Goal: Check status: Check status

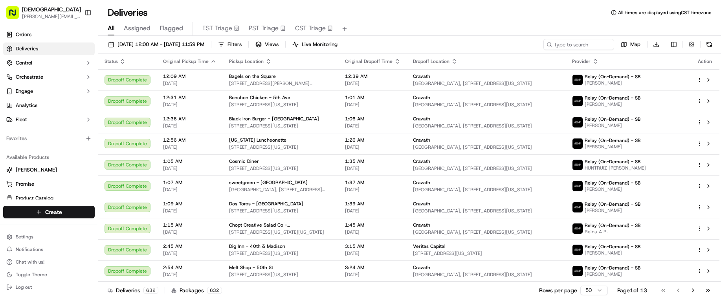
click at [80, 11] on button "Sharebite [PERSON_NAME][EMAIL_ADDRESS][DOMAIN_NAME]" at bounding box center [42, 12] width 78 height 19
click at [86, 11] on button "Toggle Sidebar" at bounding box center [87, 12] width 13 height 13
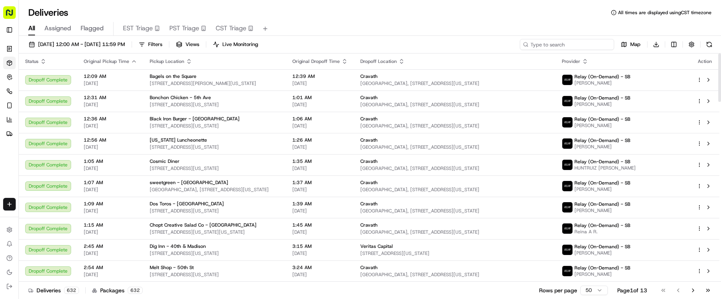
click at [563, 45] on input at bounding box center [567, 44] width 94 height 11
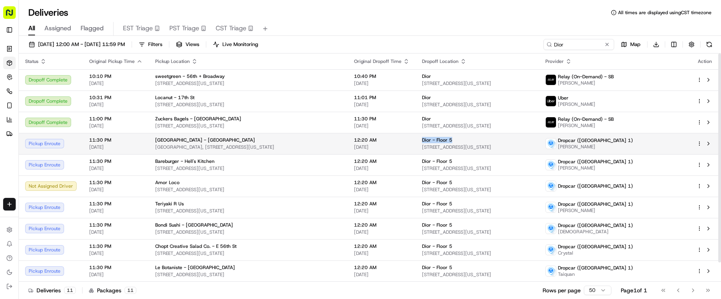
drag, startPoint x: 469, startPoint y: 138, endPoint x: 419, endPoint y: 138, distance: 49.9
click at [419, 138] on td "Dior - Floor [GEOGRAPHIC_DATA][STREET_ADDRESS][US_STATE]" at bounding box center [477, 143] width 123 height 21
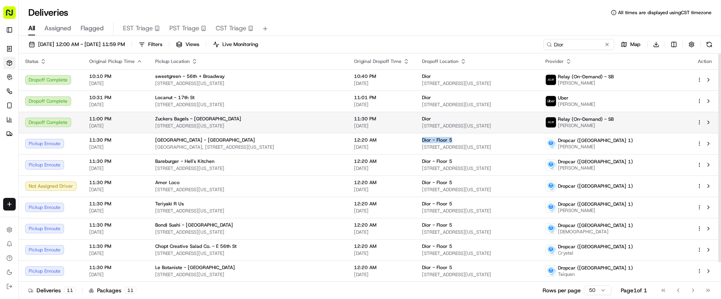
copy span "Dior - Floor 5"
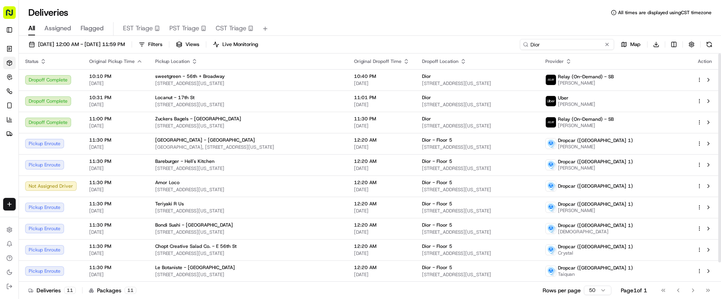
click at [571, 41] on input "Dior" at bounding box center [567, 44] width 94 height 11
paste input "- Floor 5"
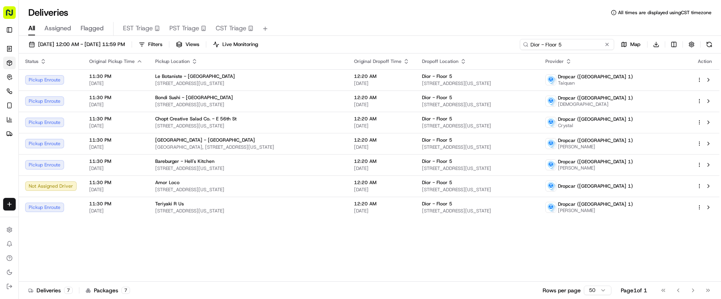
type input "Dior - Floor 5"
click at [673, 44] on html "Sharebite [PERSON_NAME][EMAIL_ADDRESS][DOMAIN_NAME] Toggle Sidebar Orders Deliv…" at bounding box center [360, 149] width 721 height 299
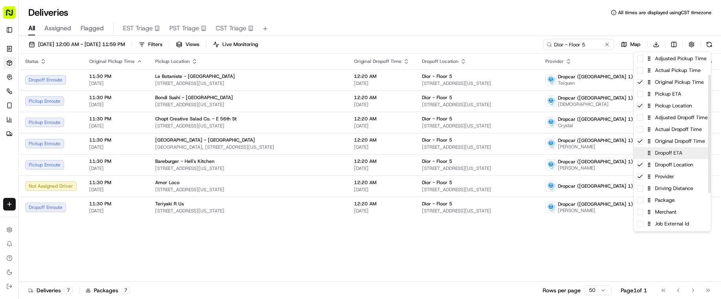
scroll to position [92, 0]
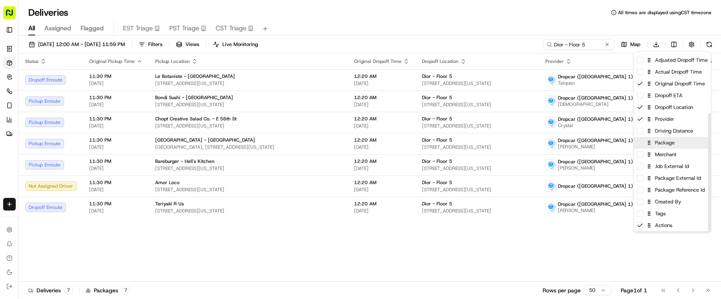
click at [674, 143] on div "Package" at bounding box center [672, 143] width 77 height 12
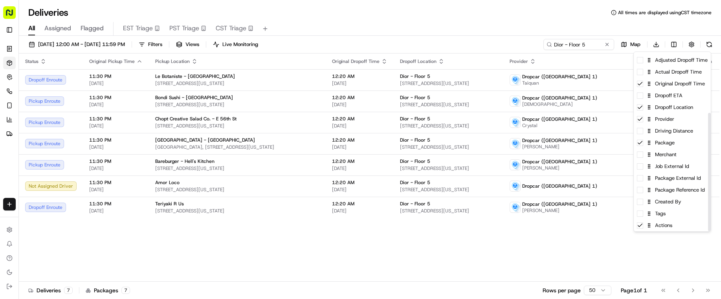
click at [475, 268] on html "Sharebite [PERSON_NAME][EMAIL_ADDRESS][DOMAIN_NAME] Toggle Sidebar Orders Deliv…" at bounding box center [360, 149] width 721 height 299
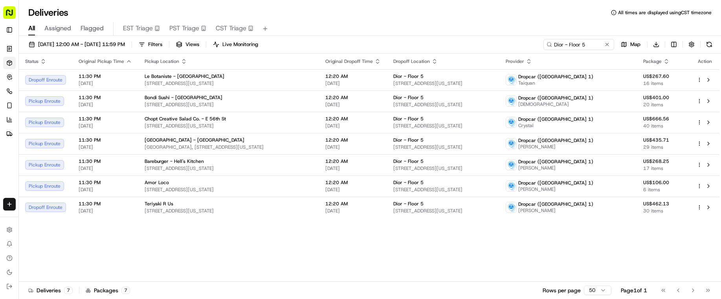
click at [160, 252] on div "Status Original Pickup Time Pickup Location Original Dropoff Time Dropoff Locat…" at bounding box center [369, 167] width 701 height 228
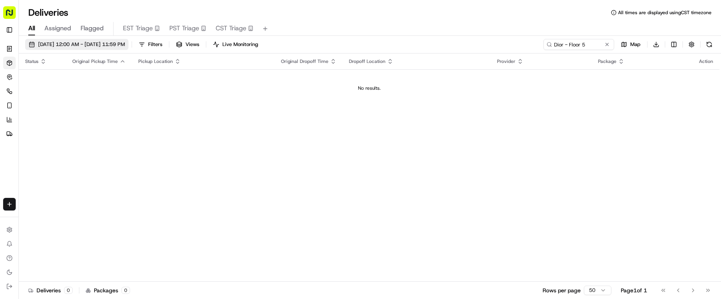
click at [111, 43] on span "[DATE] 12:00 AM - [DATE] 11:59 PM" at bounding box center [81, 44] width 87 height 7
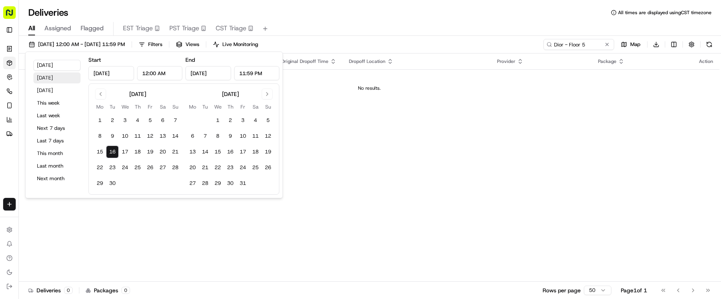
click at [53, 77] on button "[DATE]" at bounding box center [56, 77] width 47 height 11
type input "[DATE]"
click at [53, 77] on button "[DATE]" at bounding box center [56, 77] width 47 height 11
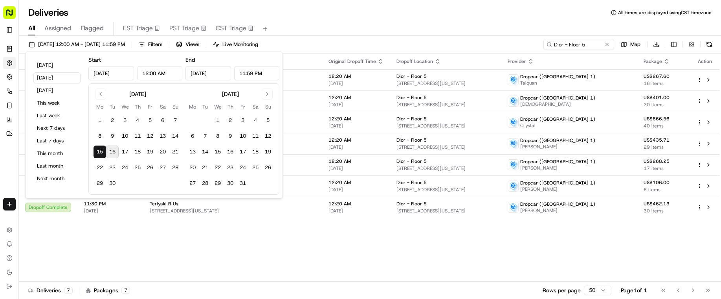
click at [383, 25] on div "All Assigned Flagged EST Triage PST Triage CST Triage" at bounding box center [370, 29] width 702 height 14
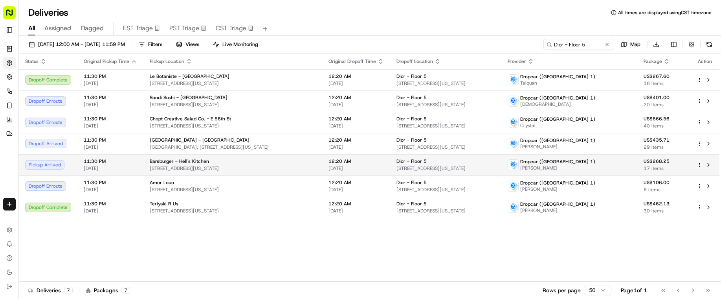
click at [456, 163] on div "Dior - Floor 5" at bounding box center [446, 161] width 99 height 6
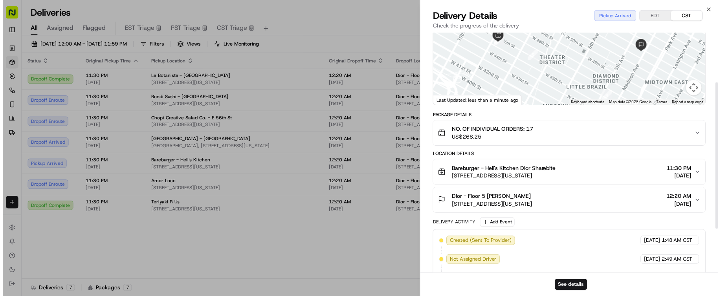
scroll to position [6, 0]
